Goal: Task Accomplishment & Management: Complete application form

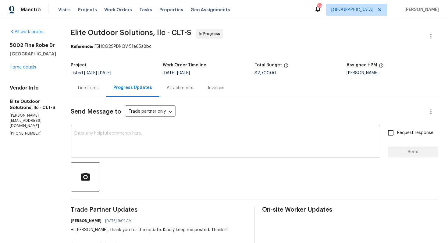
click at [334, 29] on span "Elite Outdoor Solutions, llc - CLT-S In Progress" at bounding box center [247, 36] width 353 height 15
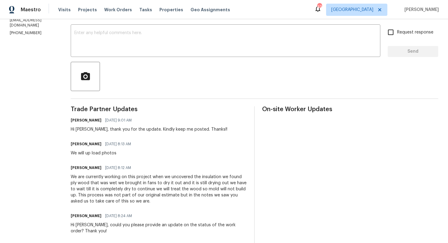
scroll to position [97, 0]
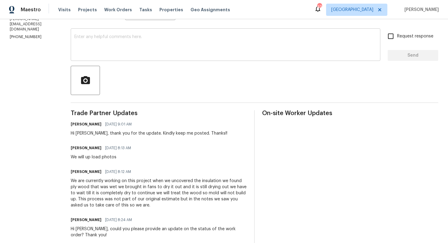
click at [127, 45] on textarea at bounding box center [225, 45] width 302 height 21
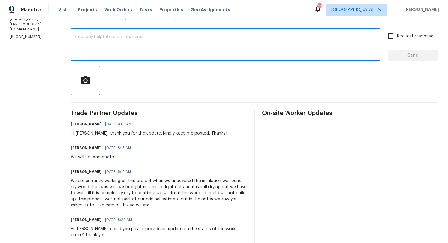
scroll to position [0, 0]
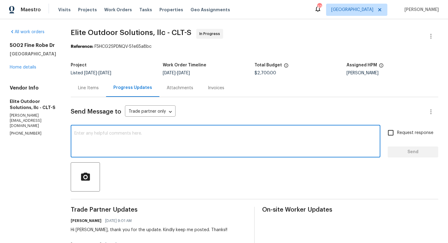
click at [179, 133] on textarea at bounding box center [225, 141] width 302 height 21
paste textarea "Hi team, do we have an update on the progression status of the work order? Plea…"
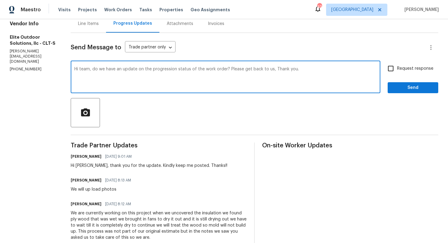
scroll to position [65, 0]
click at [71, 166] on div "Hi [PERSON_NAME], thank you for the update. Kindly keep me posted. Thanks!!" at bounding box center [149, 165] width 157 height 6
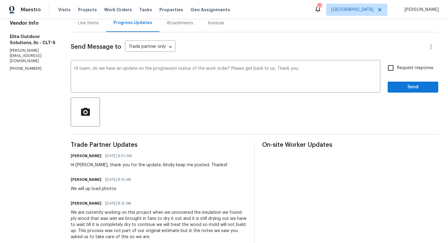
click at [71, 166] on div "Hi [PERSON_NAME], thank you for the update. Kindly keep me posted. Thanks!!" at bounding box center [149, 165] width 157 height 6
copy div "[PERSON_NAME]"
click at [74, 69] on textarea "Hi team, do we have an update on the progression status of the work order? Plea…" at bounding box center [225, 76] width 302 height 21
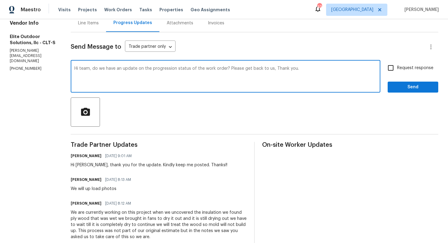
paste textarea "[PERSON_NAME]"
drag, startPoint x: 216, startPoint y: 68, endPoint x: 259, endPoint y: 70, distance: 43.0
click at [259, 70] on textarea "Hi [PERSON_NAME], do we have an update on the progression status of the work or…" at bounding box center [225, 76] width 302 height 21
click at [260, 73] on textarea "Hi [PERSON_NAME], do we have an update on the progression status of the work or…" at bounding box center [225, 76] width 302 height 21
type textarea "Hi [PERSON_NAME], do we have an update on the progression status of the work or…"
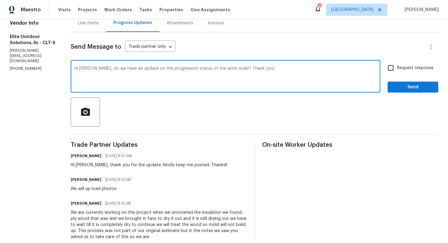
click at [405, 69] on span "Request response" at bounding box center [415, 68] width 36 height 6
click at [397, 69] on input "Request response" at bounding box center [390, 68] width 13 height 13
checkbox input "true"
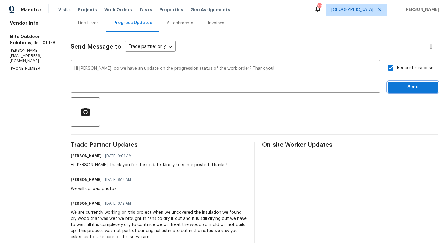
click at [403, 85] on span "Send" at bounding box center [412, 87] width 41 height 8
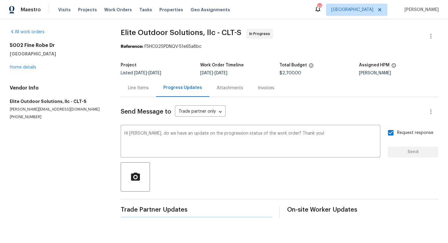
scroll to position [0, 0]
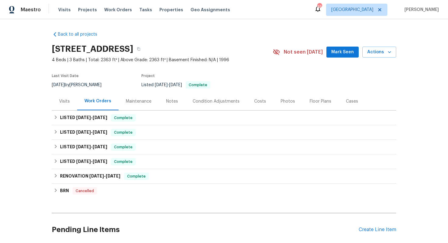
scroll to position [48, 0]
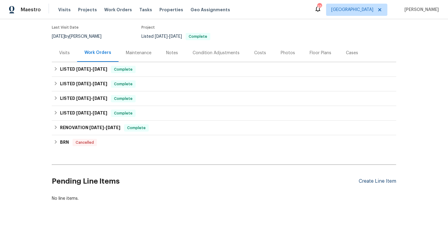
click at [386, 181] on div "Create Line Item" at bounding box center [376, 181] width 37 height 6
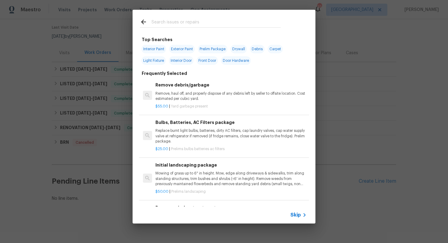
click at [219, 25] on input "text" at bounding box center [215, 22] width 129 height 9
click at [181, 25] on input "text" at bounding box center [215, 22] width 129 height 9
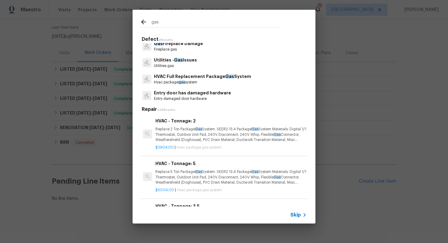
scroll to position [0, 0]
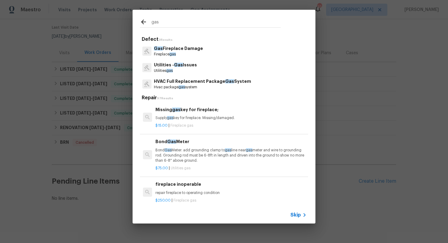
type input "gas"
click at [166, 68] on p "Utilities - Gas Issues" at bounding box center [175, 65] width 43 height 6
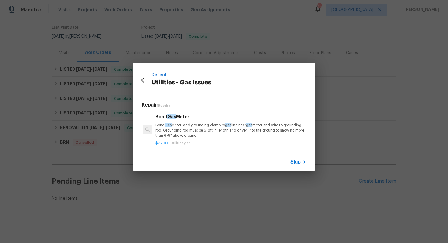
click at [208, 132] on p "Bond Gas Meter: add grounding clamp to gas line near gas meter and wire to grou…" at bounding box center [230, 131] width 151 height 16
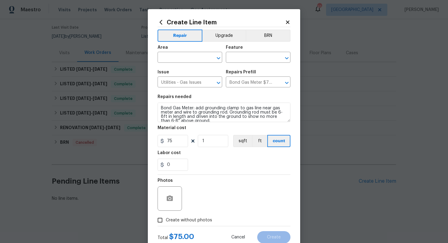
click at [196, 69] on span "Issue Utilities - Gas Issues ​" at bounding box center [189, 78] width 65 height 25
click at [194, 59] on input "text" at bounding box center [181, 57] width 48 height 9
type input "g"
click at [185, 83] on li "Interior Overall" at bounding box center [189, 82] width 65 height 10
type input "Interior Overall"
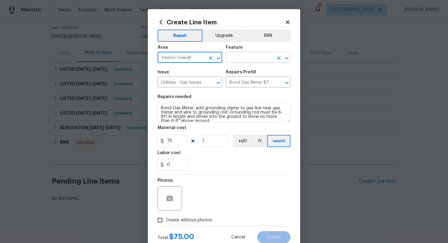
click at [249, 58] on input "text" at bounding box center [250, 57] width 48 height 9
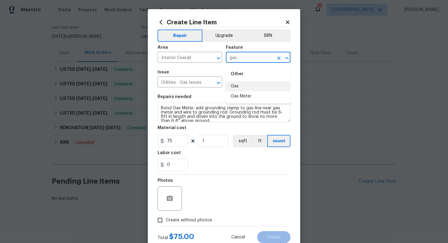
click at [242, 86] on li "Gas" at bounding box center [258, 86] width 65 height 10
type input "Gas"
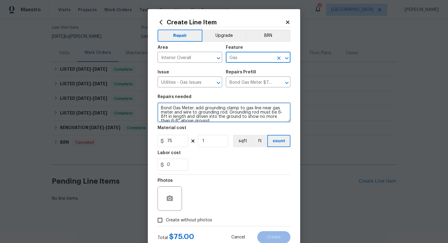
click at [180, 112] on textarea "Bond Gas Meter: add grounding clamp to gas line near gas meter and wire to grou…" at bounding box center [223, 112] width 133 height 19
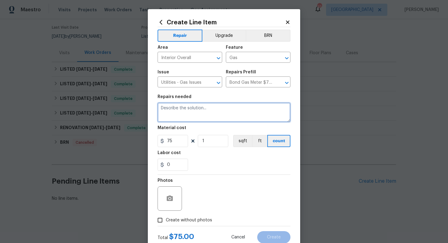
click at [191, 117] on textarea at bounding box center [223, 112] width 133 height 19
paste textarea "there is a strong GAS odor in the home. Can we get someone out to check on this…"
drag, startPoint x: 175, startPoint y: 113, endPoint x: 189, endPoint y: 111, distance: 13.8
click at [189, 111] on textarea "Received feedback stating there is a strong GAS odor in the home. Can we get so…" at bounding box center [223, 112] width 133 height 19
click at [268, 113] on textarea "Received feedback stating there is a strong GAS odor in the home. Please get so…" at bounding box center [223, 112] width 133 height 19
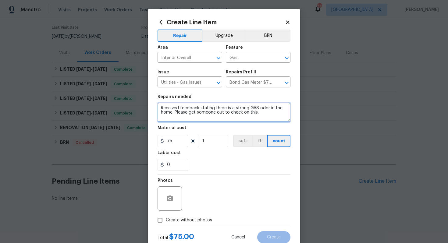
scroll to position [19, 0]
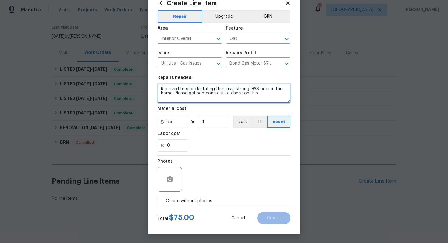
type textarea "Received feedback stating there is a strong GAS odor in the home. Please get so…"
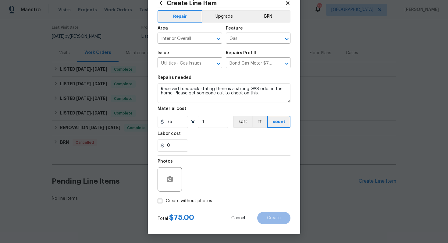
click at [177, 201] on span "Create without photos" at bounding box center [189, 201] width 46 height 6
click at [166, 201] on input "Create without photos" at bounding box center [160, 201] width 12 height 12
checkbox input "true"
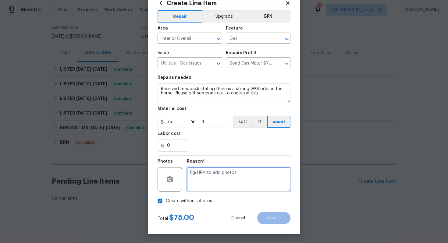
click at [233, 173] on textarea at bounding box center [239, 179] width 104 height 24
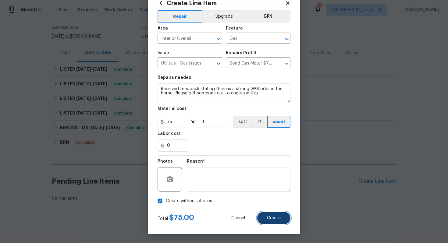
click at [272, 217] on span "Create" at bounding box center [274, 218] width 14 height 5
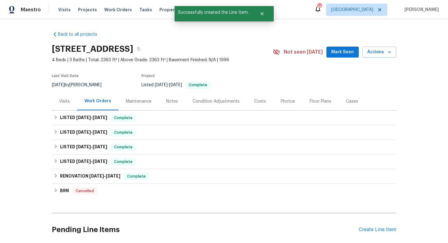
scroll to position [124, 0]
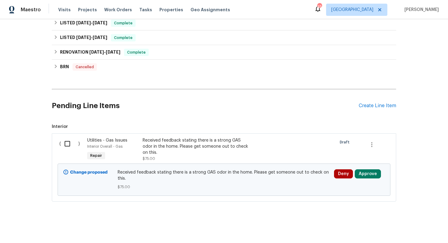
click at [66, 147] on input "checkbox" at bounding box center [69, 143] width 17 height 13
checkbox input "true"
click at [403, 224] on span "Create Work Order" at bounding box center [413, 228] width 41 height 8
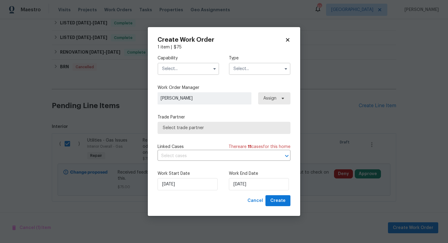
click at [201, 69] on input "text" at bounding box center [188, 69] width 62 height 12
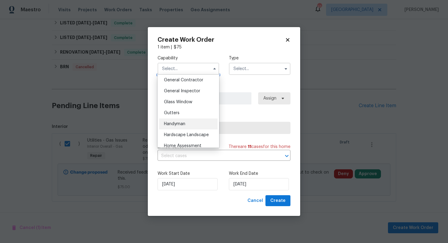
scroll to position [290, 0]
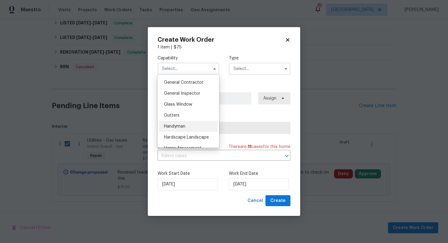
click at [179, 127] on span "Handyman" at bounding box center [174, 126] width 21 height 4
type input "Handyman"
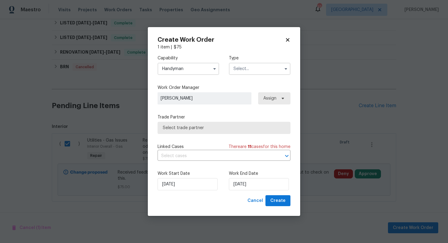
click at [251, 71] on input "text" at bounding box center [260, 69] width 62 height 12
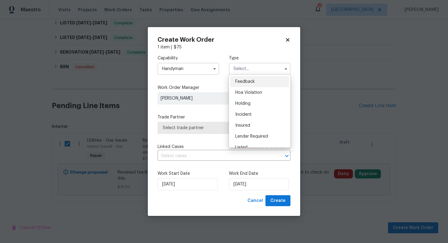
click at [247, 85] on div "Feedback" at bounding box center [259, 81] width 58 height 11
type input "Feedback"
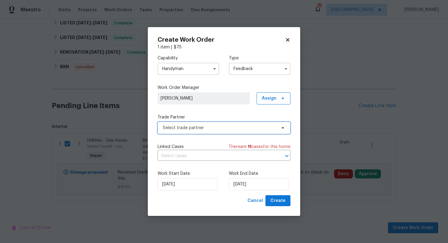
click at [197, 129] on span "Select trade partner" at bounding box center [220, 128] width 114 height 6
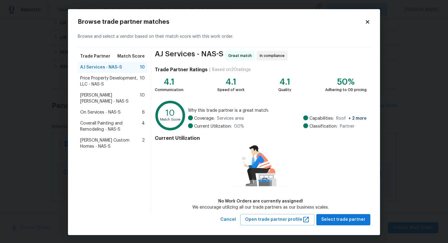
click at [171, 53] on span "AJ Services - NAS-S" at bounding box center [189, 56] width 69 height 10
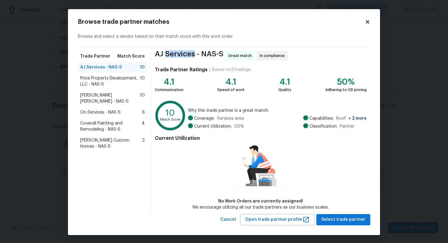
click at [157, 55] on span "AJ Services - NAS-S" at bounding box center [189, 56] width 69 height 10
drag, startPoint x: 154, startPoint y: 54, endPoint x: 194, endPoint y: 55, distance: 39.3
click at [194, 55] on span "AJ Services - NAS-S" at bounding box center [189, 56] width 69 height 10
copy span "AJ Services"
click at [92, 83] on span "Price Property Development, LLC - NAS-S" at bounding box center [110, 81] width 60 height 12
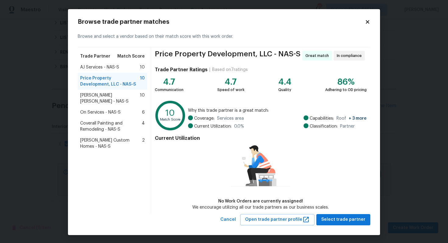
click at [158, 55] on span "Price Property Development, LLC - NAS-S" at bounding box center [228, 56] width 146 height 10
drag, startPoint x: 158, startPoint y: 55, endPoint x: 246, endPoint y: 55, distance: 88.3
click at [246, 55] on span "Price Property Development, LLC - NAS-S" at bounding box center [228, 56] width 146 height 10
copy span "Price Property Development"
click at [101, 98] on span "Fernando Ruiz Hernandez - NAS-S" at bounding box center [110, 98] width 60 height 12
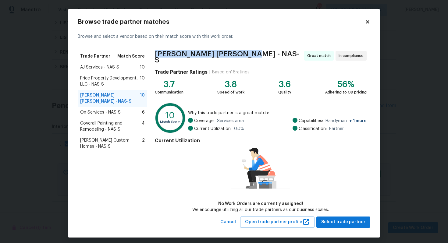
drag, startPoint x: 154, startPoint y: 55, endPoint x: 245, endPoint y: 57, distance: 91.4
click at [245, 57] on div "Fernando Ruiz Hernandez - NAS-S Great match In compliance Trade Partner Ratings…" at bounding box center [260, 131] width 219 height 169
copy span "Fernando Ruiz Hernandez"
click at [51, 101] on body "Maestro Visits Projects Work Orders Tasks Properties Geo Assignments 45 Dallas …" at bounding box center [224, 121] width 448 height 243
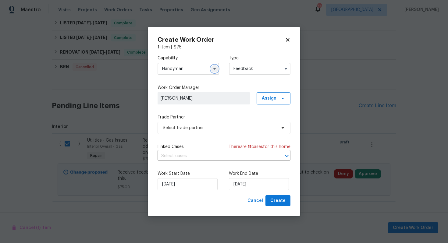
click at [214, 70] on icon "button" at bounding box center [214, 68] width 5 height 5
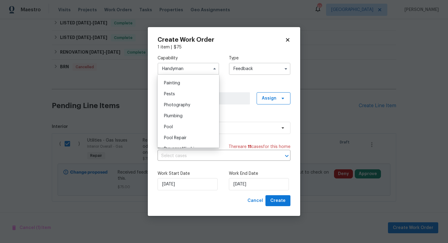
scroll to position [516, 0]
click at [186, 110] on div "Plumbing" at bounding box center [188, 110] width 58 height 11
type input "Plumbing"
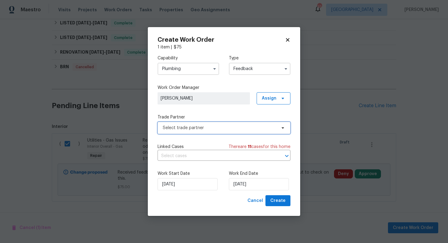
click at [198, 130] on span "Select trade partner" at bounding box center [220, 128] width 114 height 6
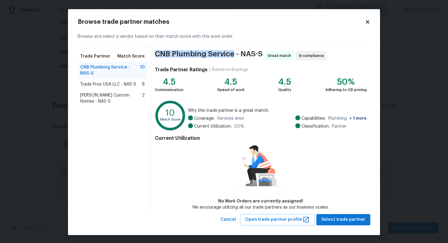
drag, startPoint x: 155, startPoint y: 54, endPoint x: 232, endPoint y: 57, distance: 77.1
click at [232, 57] on span "CNB Plumbing Service - NAS-S" at bounding box center [209, 56] width 108 height 10
copy span "CNB Plumbing Service"
click at [116, 74] on span "CNB Plumbing Service - NAS-S" at bounding box center [110, 70] width 60 height 12
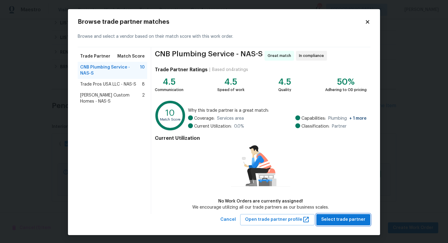
click at [335, 218] on span "Select trade partner" at bounding box center [343, 220] width 44 height 8
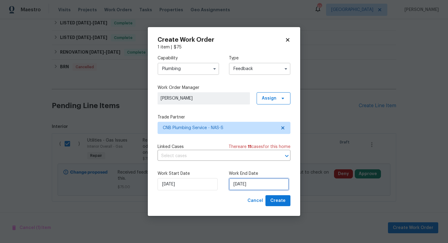
click at [252, 187] on input "22/08/2025" at bounding box center [259, 184] width 60 height 12
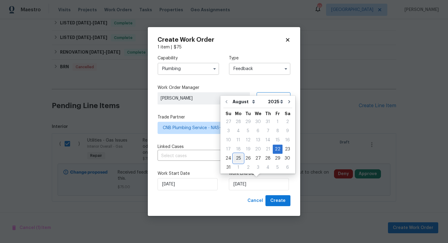
click at [237, 160] on div "25" at bounding box center [238, 158] width 10 height 9
type input "25/08/2025"
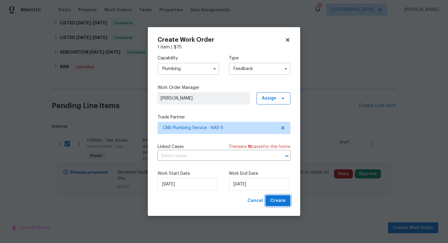
click at [274, 199] on span "Create" at bounding box center [277, 201] width 15 height 8
checkbox input "false"
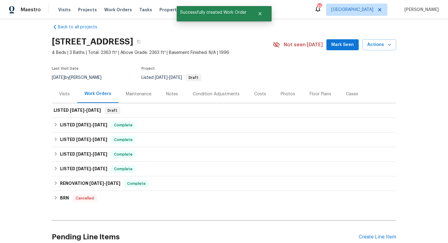
scroll to position [0, 0]
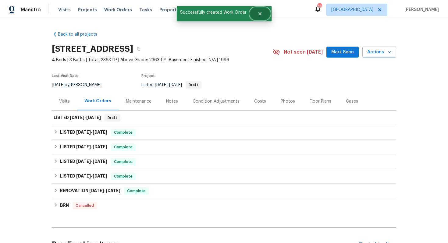
click at [257, 14] on icon "Close" at bounding box center [259, 13] width 5 height 5
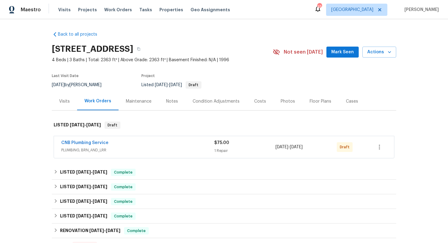
click at [79, 140] on span "CNB Plumbing Service" at bounding box center [84, 143] width 47 height 6
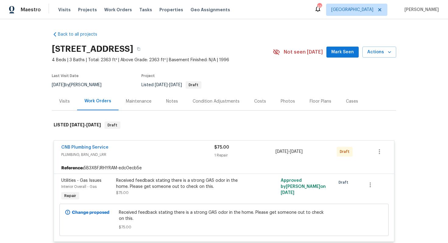
click at [73, 147] on link "CNB Plumbing Service" at bounding box center [84, 147] width 47 height 4
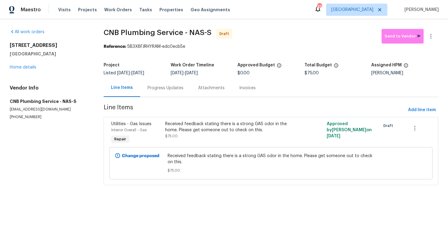
click at [155, 88] on div "Progress Updates" at bounding box center [165, 88] width 36 height 6
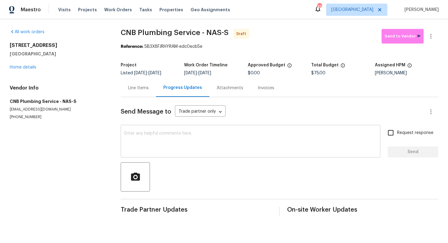
click at [159, 132] on textarea at bounding box center [250, 141] width 252 height 21
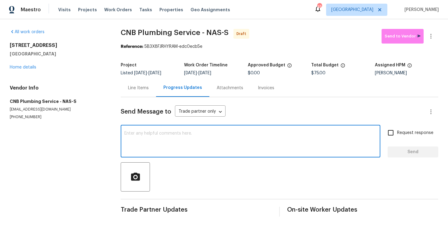
paste textarea "Hi, this is Arvind with Opendoor. I’m confirming you received the WO for the pr…"
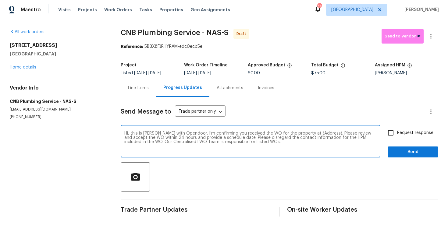
drag, startPoint x: 320, startPoint y: 133, endPoint x: 300, endPoint y: 133, distance: 19.8
click at [300, 133] on textarea "Hi, this is Arvind with Opendoor. I’m confirming you received the WO for the pr…" at bounding box center [250, 141] width 252 height 21
paste textarea "[STREET_ADDRESS]"
type textarea "Hi, this is Arvind with Opendoor. I’m confirming you received the WO for the pr…"
click at [389, 139] on input "Request response" at bounding box center [390, 132] width 13 height 13
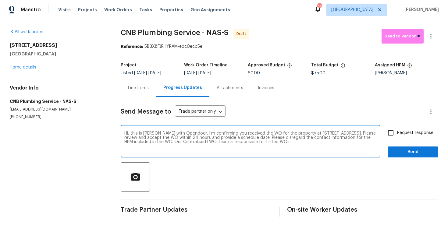
checkbox input "true"
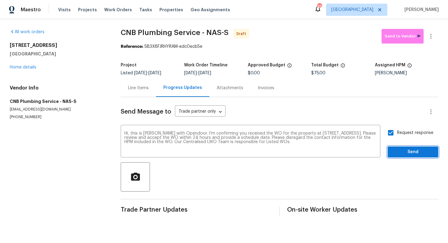
click at [409, 154] on span "Send" at bounding box center [412, 152] width 41 height 8
click at [437, 37] on button "button" at bounding box center [430, 36] width 15 height 15
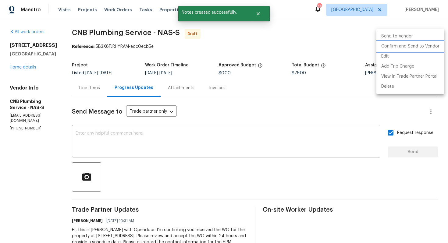
click at [409, 48] on li "Confirm and Send to Vendor" at bounding box center [410, 46] width 68 height 10
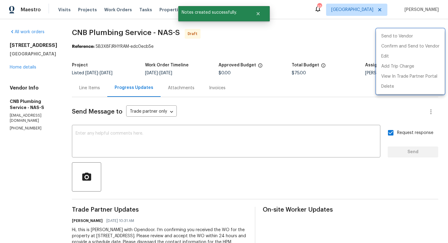
click at [264, 37] on div at bounding box center [224, 121] width 448 height 243
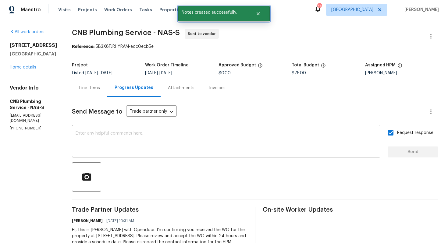
click at [259, 20] on div at bounding box center [259, 13] width 22 height 15
click at [260, 15] on icon "Close" at bounding box center [258, 13] width 5 height 5
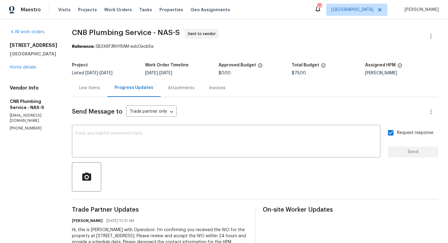
click at [99, 34] on span "CNB Plumbing Service - NAS-S" at bounding box center [126, 32] width 108 height 7
copy span "CNB Plumbing Service - NAS-S"
click at [236, 47] on div "Reference: 5B3X8FJRHYRAM-edc0ecb5e" at bounding box center [255, 47] width 366 height 6
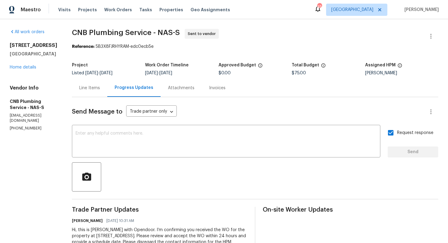
click at [161, 41] on span "CNB Plumbing Service - NAS-S Sent to vendor" at bounding box center [247, 36] width 351 height 15
drag, startPoint x: 105, startPoint y: 47, endPoint x: 175, endPoint y: 46, distance: 70.1
click at [175, 46] on div "Reference: 5B3X8FJRHYRAM-edc0ecb5e" at bounding box center [255, 47] width 366 height 6
copy div "5B3X8FJRHYRAM-edc0ecb5e"
click at [175, 48] on div "Reference: 5B3X8FJRHYRAM-edc0ecb5e" at bounding box center [255, 47] width 366 height 6
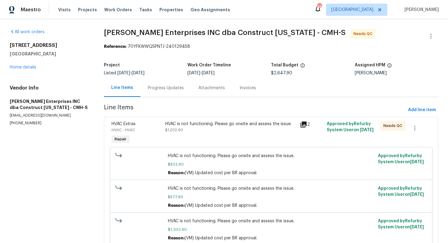
click at [181, 92] on div "Progress Updates" at bounding box center [165, 88] width 51 height 18
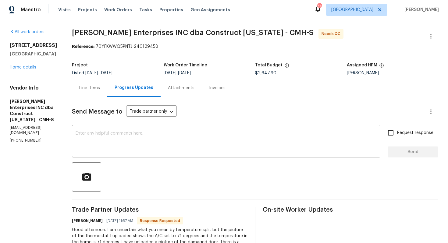
click at [228, 74] on div "7/9/2025 - 7/25/2025" at bounding box center [210, 73] width 92 height 4
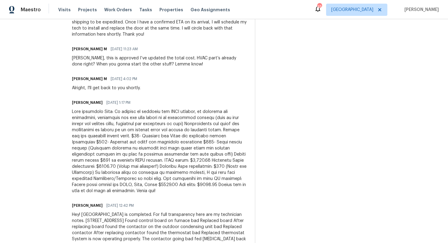
scroll to position [1126, 0]
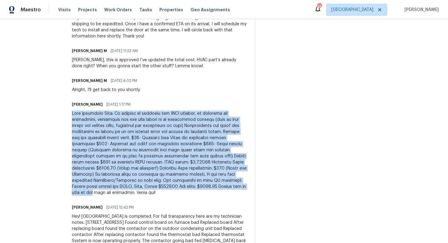
drag, startPoint x: 74, startPoint y: 100, endPoint x: 209, endPoint y: 177, distance: 155.0
click at [209, 177] on div "All work orders 1214 Sanctuary Pl # 34 Columbus, OH 43230 Home details Vendor I…" at bounding box center [224, 82] width 448 height 2378
click at [209, 177] on div at bounding box center [159, 153] width 175 height 85
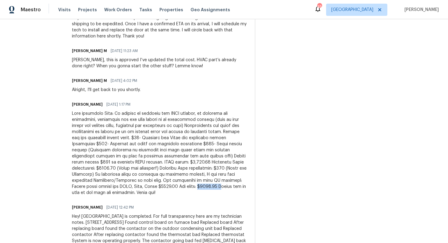
drag, startPoint x: 138, startPoint y: 175, endPoint x: 160, endPoint y: 175, distance: 21.6
click at [160, 175] on div at bounding box center [159, 153] width 175 height 85
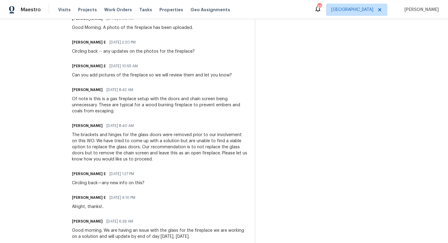
scroll to position [654, 0]
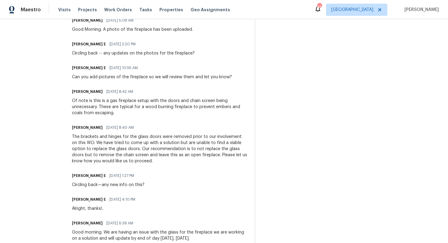
click at [82, 98] on div "Of note is this is a gas fireplace setup with the doors and chain screen being …" at bounding box center [159, 107] width 175 height 18
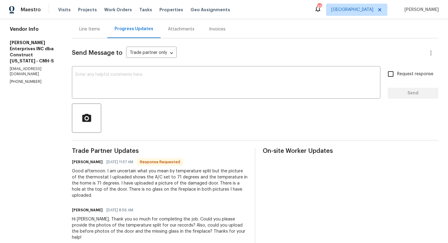
scroll to position [0, 0]
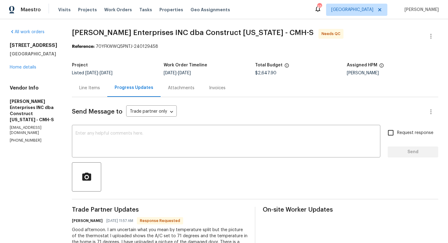
click at [92, 83] on div "Line Items" at bounding box center [89, 88] width 35 height 18
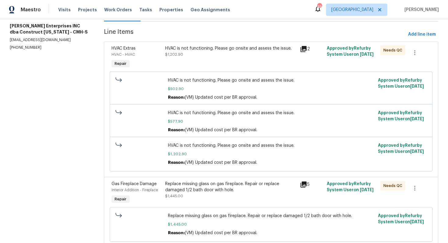
scroll to position [98, 0]
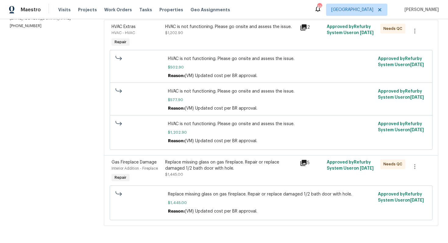
click at [213, 166] on div "Replace missing glass on gas fireplace. Repair or replace damaged 1/2 bath door…" at bounding box center [230, 165] width 131 height 12
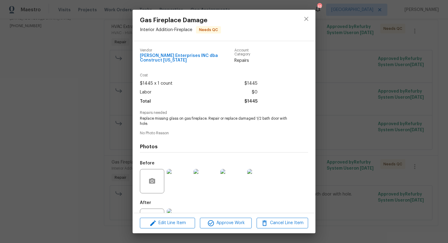
click at [209, 175] on img at bounding box center [205, 181] width 24 height 24
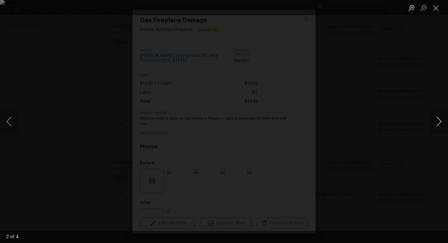
click at [436, 123] on button "Next image" at bounding box center [438, 121] width 18 height 24
click at [408, 122] on div "Lightbox" at bounding box center [224, 121] width 448 height 243
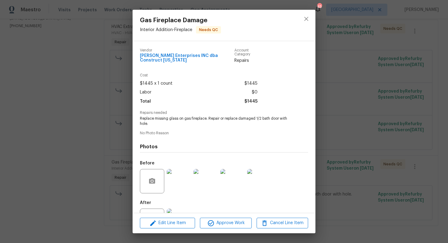
scroll to position [22, 0]
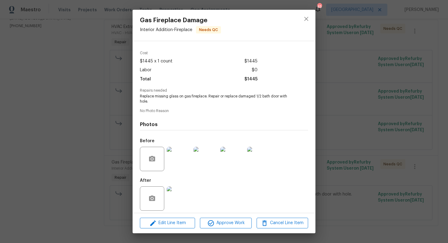
click at [182, 192] on img at bounding box center [179, 198] width 24 height 24
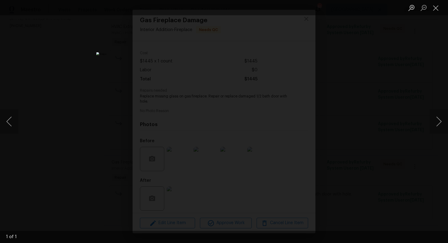
click at [390, 110] on div "Lightbox" at bounding box center [224, 121] width 448 height 243
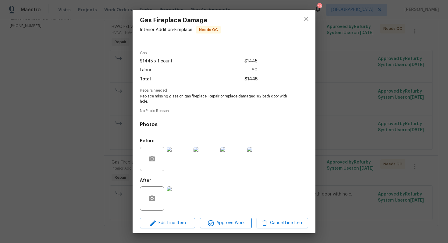
click at [238, 160] on img at bounding box center [232, 159] width 24 height 24
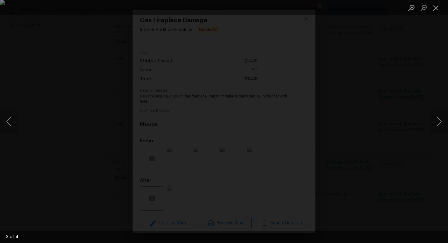
click at [409, 111] on div "Lightbox" at bounding box center [224, 121] width 448 height 243
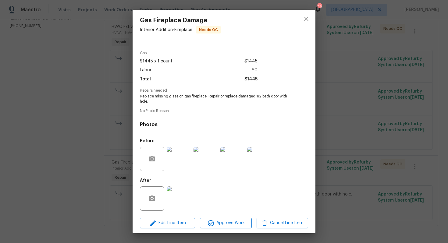
click at [269, 156] on img at bounding box center [259, 159] width 24 height 24
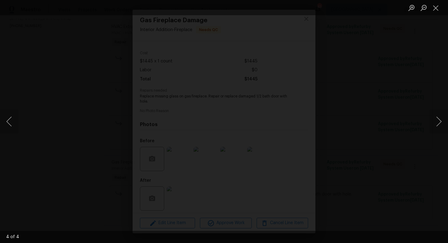
click at [205, 131] on img "Lightbox" at bounding box center [187, 53] width 663 height 360
click at [199, 102] on img "Lightbox" at bounding box center [187, 53] width 663 height 360
click at [434, 9] on button "Close lightbox" at bounding box center [435, 7] width 12 height 11
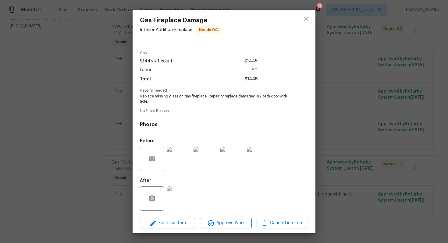
click at [370, 90] on div "Gas Fireplace Damage Interior Addition - Fireplace Needs QC Vendor Strick Enter…" at bounding box center [224, 121] width 448 height 243
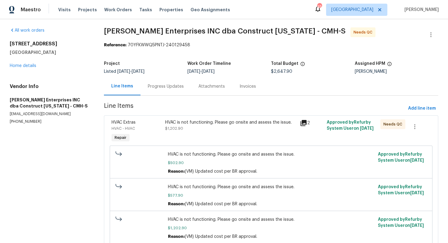
scroll to position [0, 0]
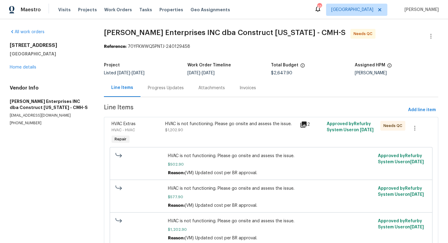
click at [162, 89] on div "Progress Updates" at bounding box center [166, 88] width 36 height 6
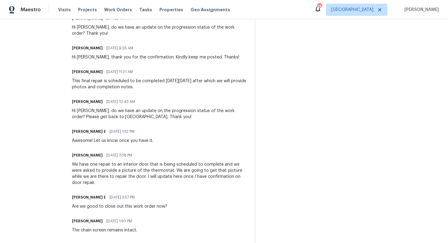
scroll to position [374, 0]
